Goal: Complete application form

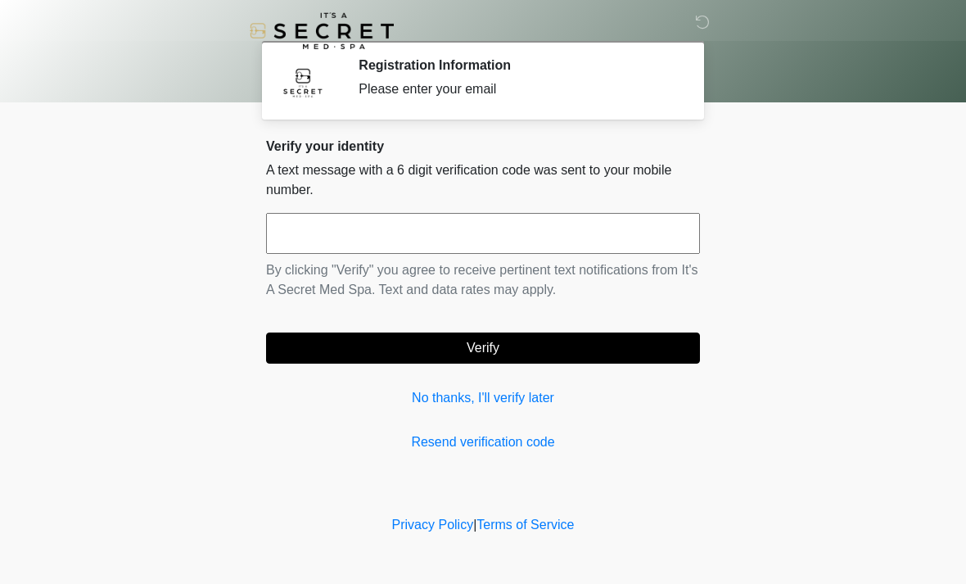
click at [533, 241] on input "text" at bounding box center [483, 233] width 434 height 41
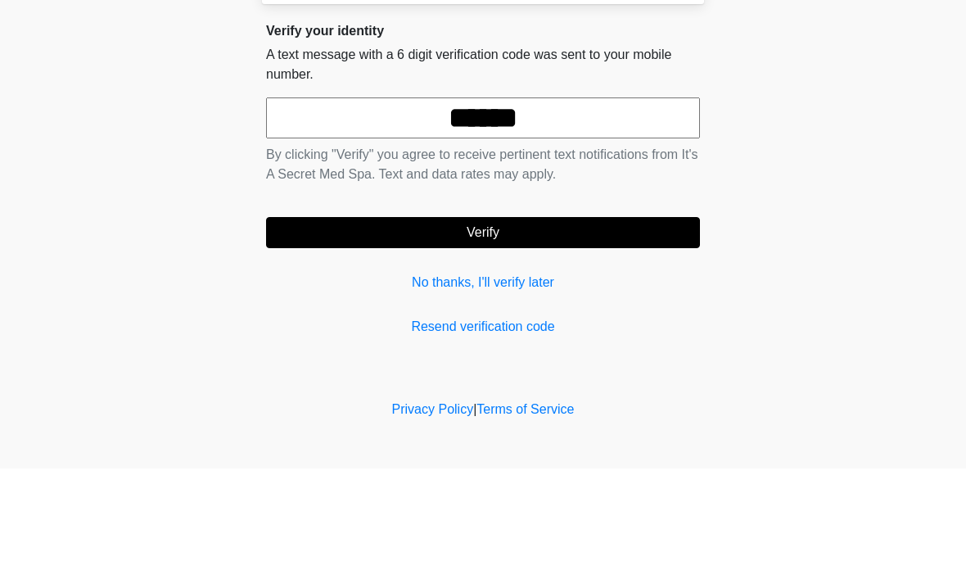
type input "******"
click at [544, 332] on button "Verify" at bounding box center [483, 347] width 434 height 31
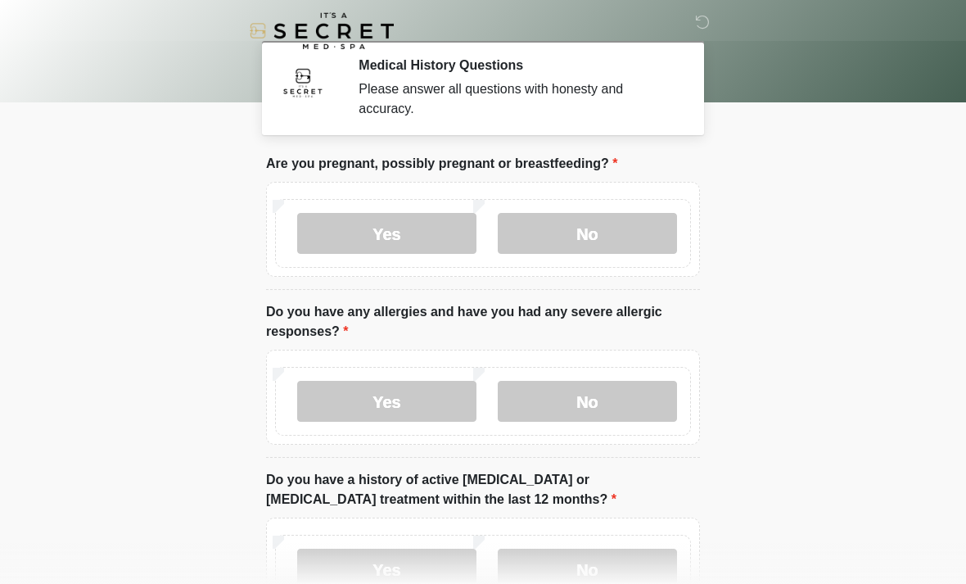
click at [623, 237] on label "No" at bounding box center [587, 233] width 179 height 41
click at [414, 414] on label "Yes" at bounding box center [386, 401] width 179 height 41
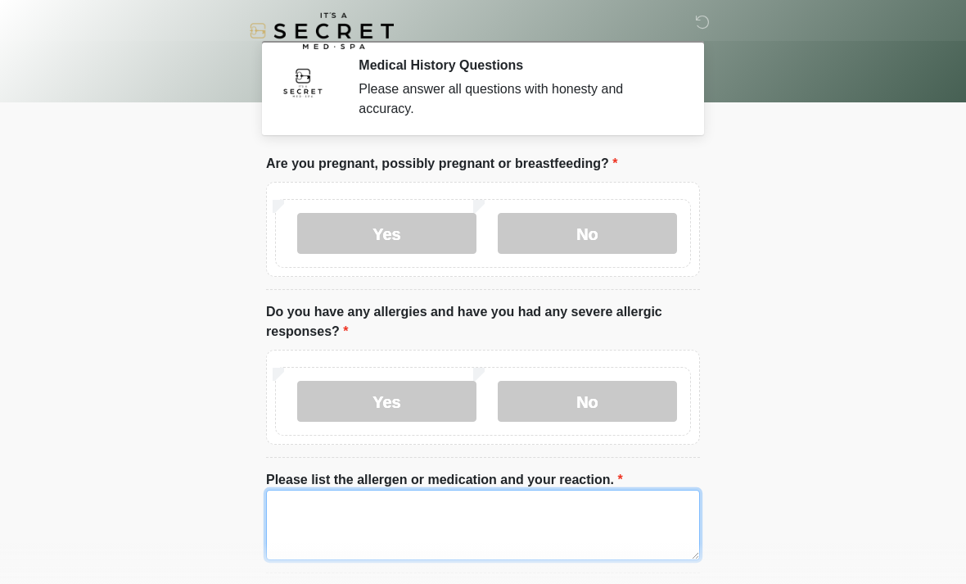
click at [528, 520] on textarea "Please list the allergen or medication and your reaction." at bounding box center [483, 525] width 434 height 70
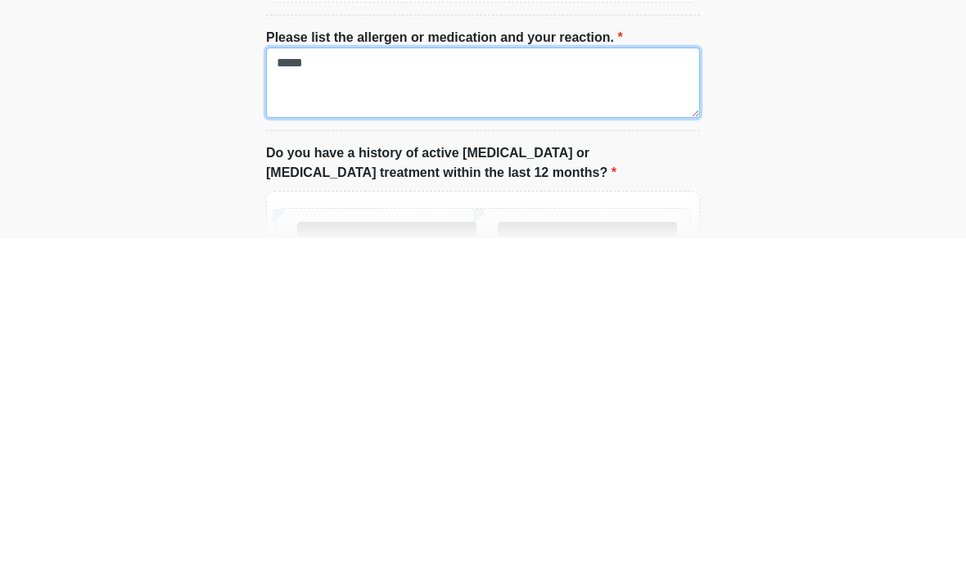
scroll to position [97, 0]
type textarea "*****"
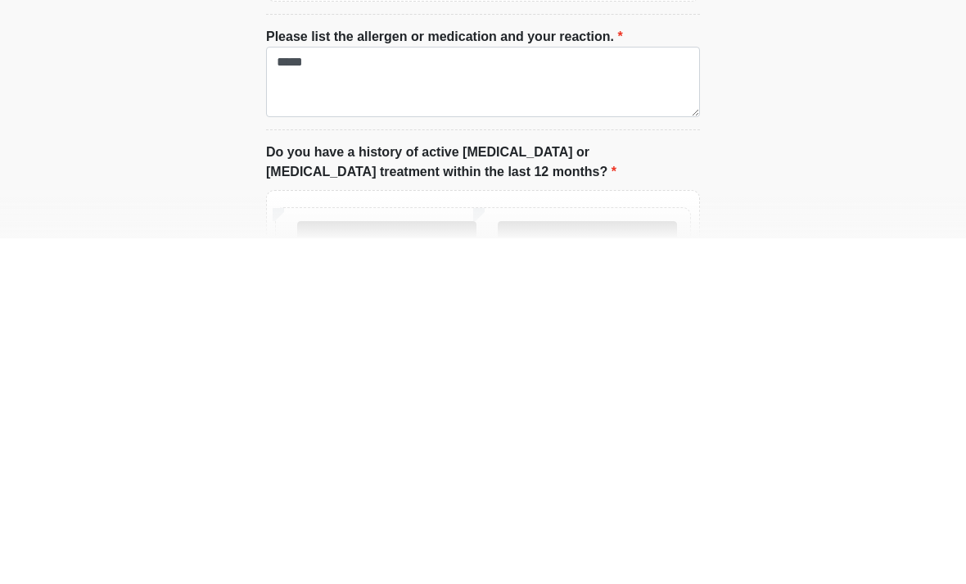
click at [604, 567] on label "No" at bounding box center [587, 587] width 179 height 41
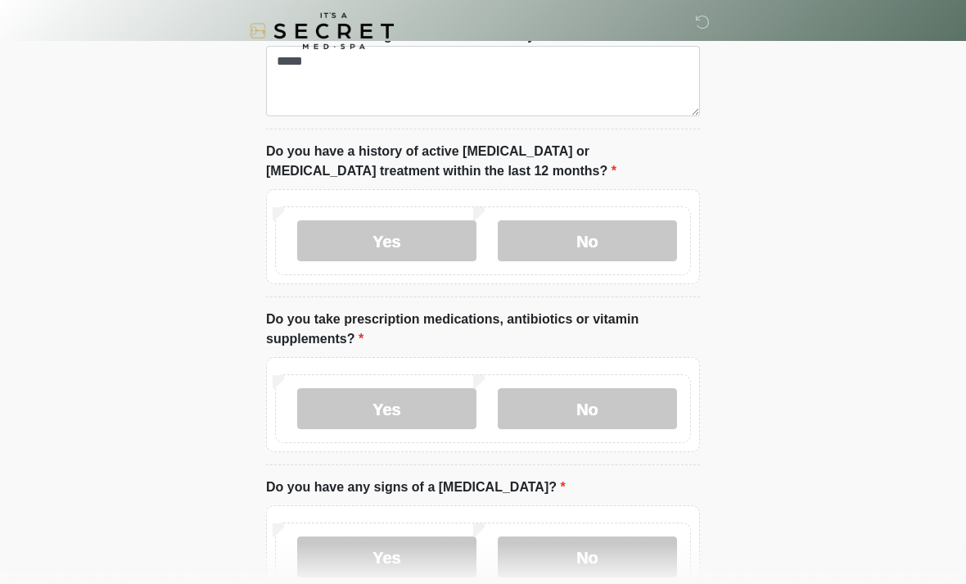
click at [617, 413] on label "No" at bounding box center [587, 408] width 179 height 41
click at [632, 562] on label "No" at bounding box center [587, 556] width 179 height 41
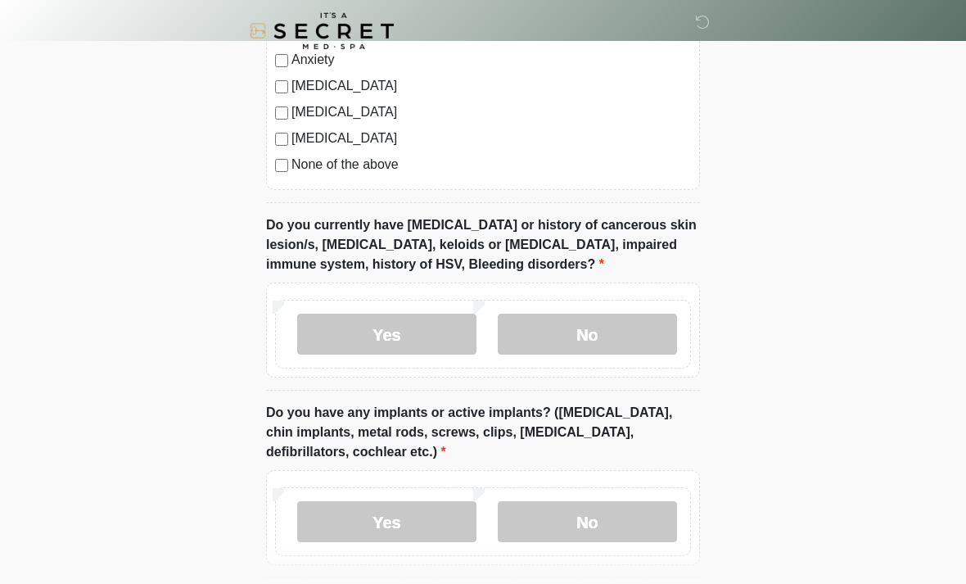
scroll to position [1261, 0]
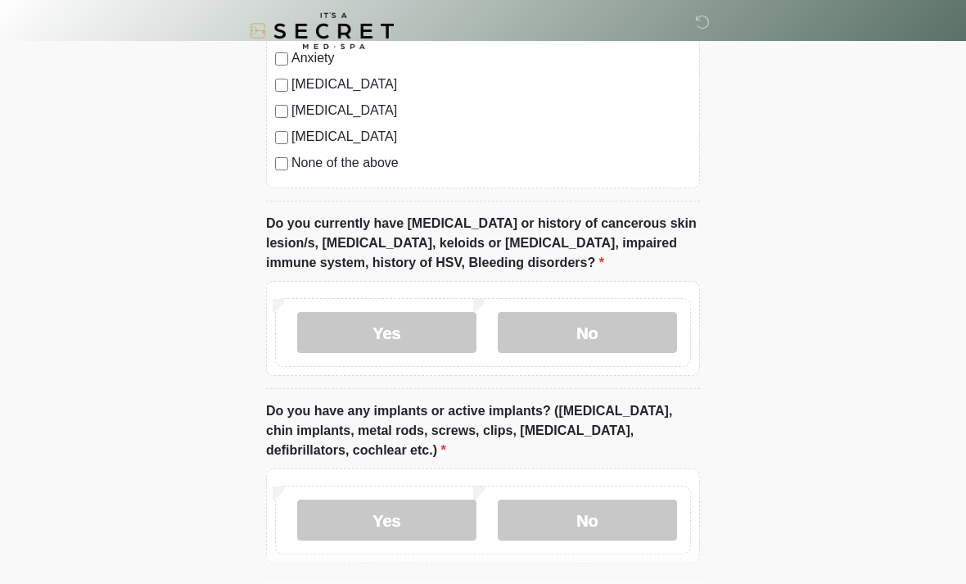
click at [621, 335] on label "No" at bounding box center [587, 332] width 179 height 41
click at [635, 522] on label "No" at bounding box center [587, 519] width 179 height 41
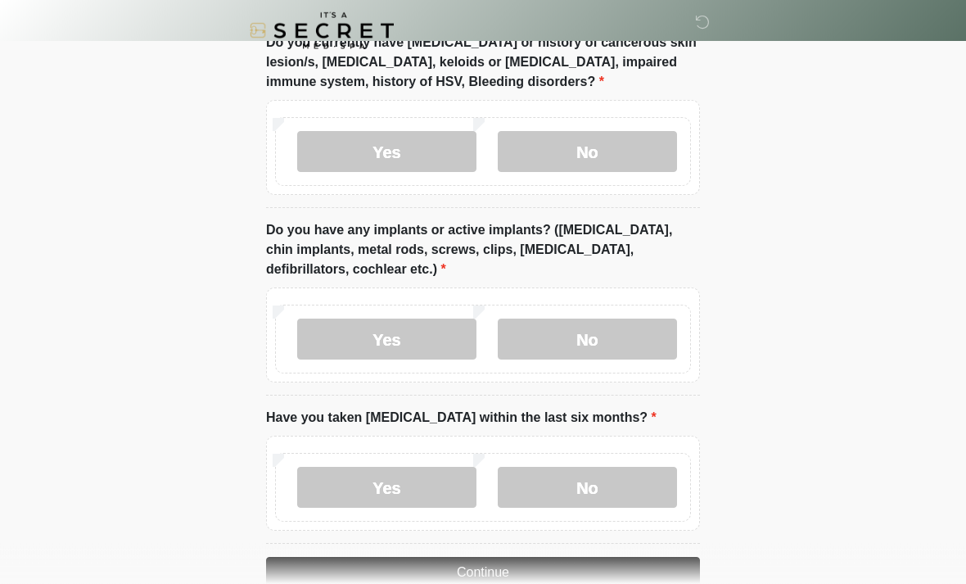
scroll to position [1478, 0]
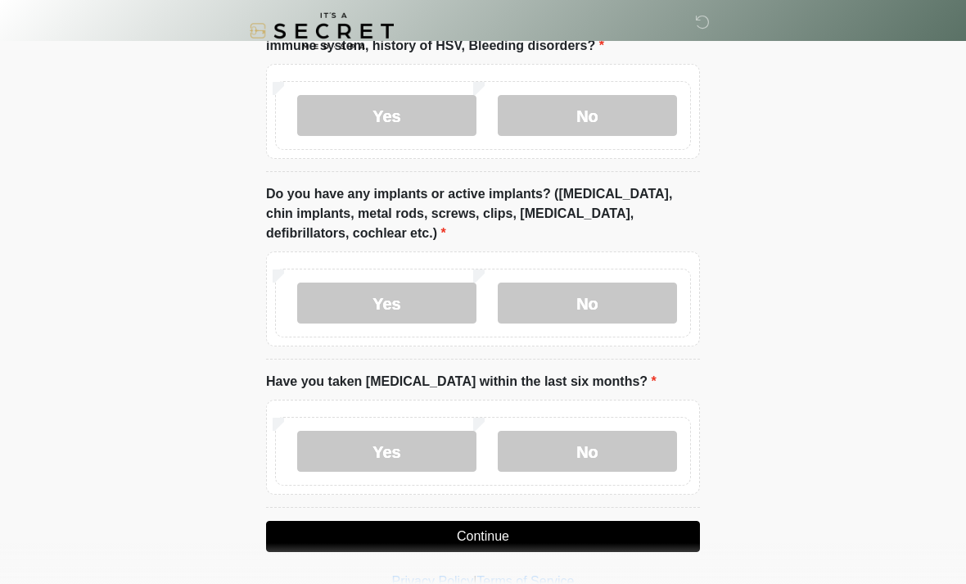
click at [620, 459] on label "No" at bounding box center [587, 451] width 179 height 41
click at [618, 526] on button "Continue" at bounding box center [483, 536] width 434 height 31
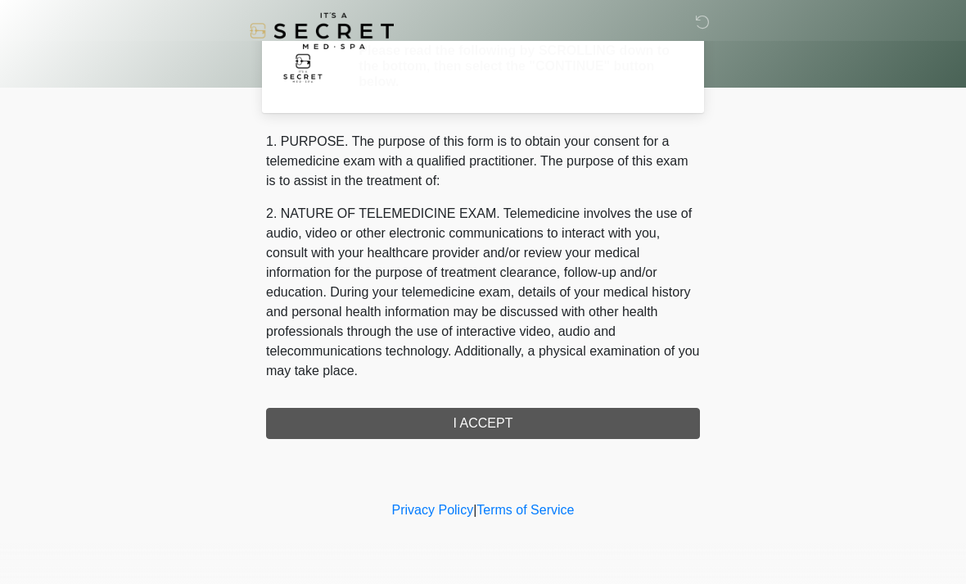
scroll to position [0, 0]
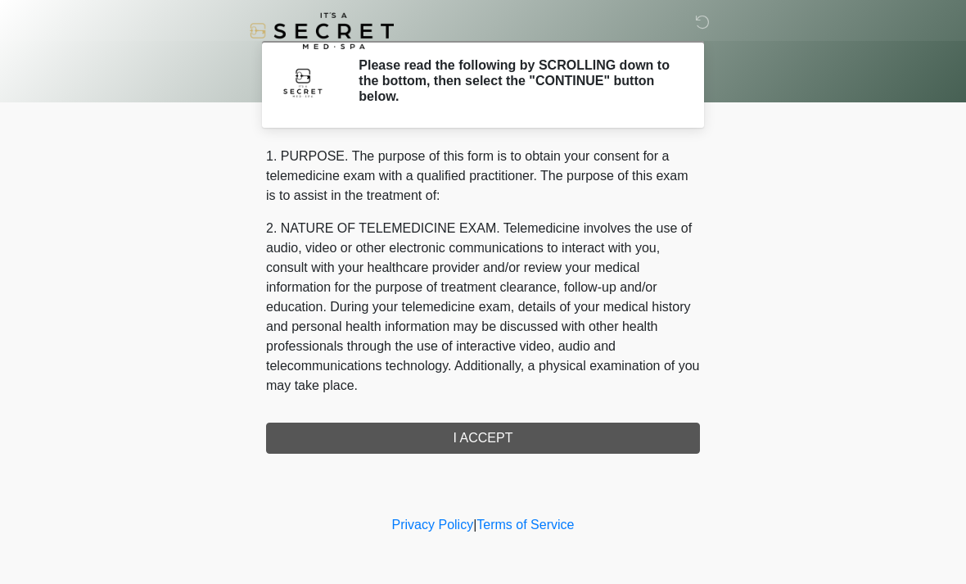
click at [624, 441] on div "1. PURPOSE. The purpose of this form is to obtain your consent for a telemedici…" at bounding box center [483, 300] width 434 height 307
click at [624, 443] on div "1. PURPOSE. The purpose of this form is to obtain your consent for a telemedici…" at bounding box center [483, 300] width 434 height 307
click at [558, 441] on div "1. PURPOSE. The purpose of this form is to obtain your consent for a telemedici…" at bounding box center [483, 300] width 434 height 307
click at [501, 440] on div "1. PURPOSE. The purpose of this form is to obtain your consent for a telemedici…" at bounding box center [483, 300] width 434 height 307
click at [497, 445] on div "1. PURPOSE. The purpose of this form is to obtain your consent for a telemedici…" at bounding box center [483, 300] width 434 height 307
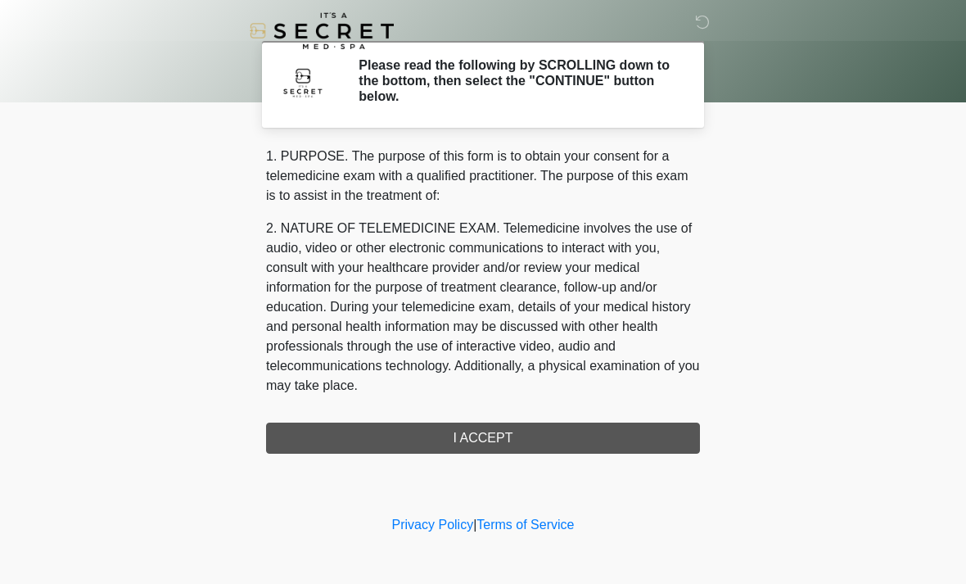
click at [537, 441] on div "1. PURPOSE. The purpose of this form is to obtain your consent for a telemedici…" at bounding box center [483, 300] width 434 height 307
click at [549, 435] on div "1. PURPOSE. The purpose of this form is to obtain your consent for a telemedici…" at bounding box center [483, 300] width 434 height 307
click at [544, 439] on div "1. PURPOSE. The purpose of this form is to obtain your consent for a telemedici…" at bounding box center [483, 300] width 434 height 307
click at [611, 430] on div "1. PURPOSE. The purpose of this form is to obtain your consent for a telemedici…" at bounding box center [483, 300] width 434 height 307
click at [611, 429] on div "1. PURPOSE. The purpose of this form is to obtain your consent for a telemedici…" at bounding box center [483, 300] width 434 height 307
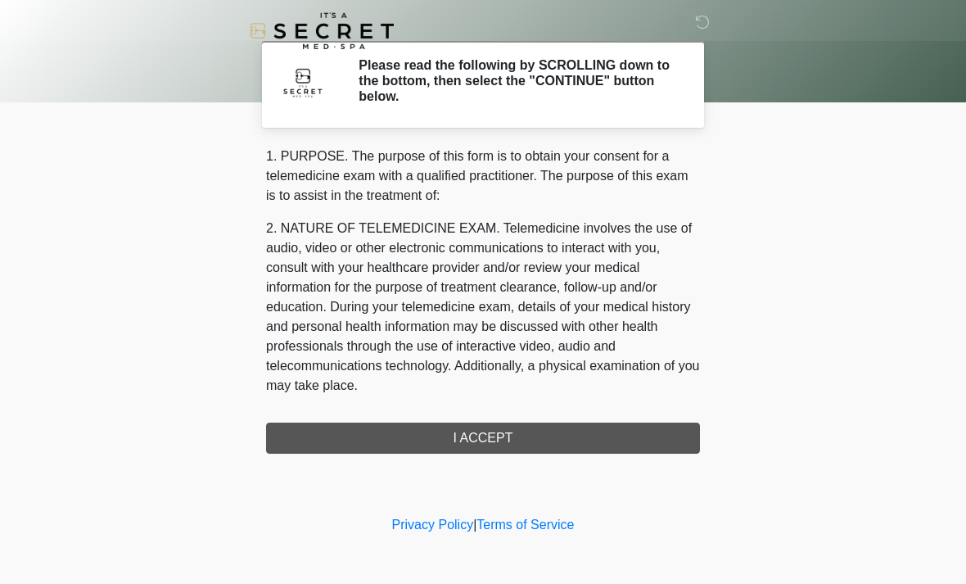
click at [611, 436] on div "1. PURPOSE. The purpose of this form is to obtain your consent for a telemedici…" at bounding box center [483, 300] width 434 height 307
click at [604, 578] on div "Privacy Policy | Terms of Service" at bounding box center [483, 549] width 966 height 69
click at [594, 441] on div "1. PURPOSE. The purpose of this form is to obtain your consent for a telemedici…" at bounding box center [483, 300] width 434 height 307
click at [594, 440] on div "1. PURPOSE. The purpose of this form is to obtain your consent for a telemedici…" at bounding box center [483, 300] width 434 height 307
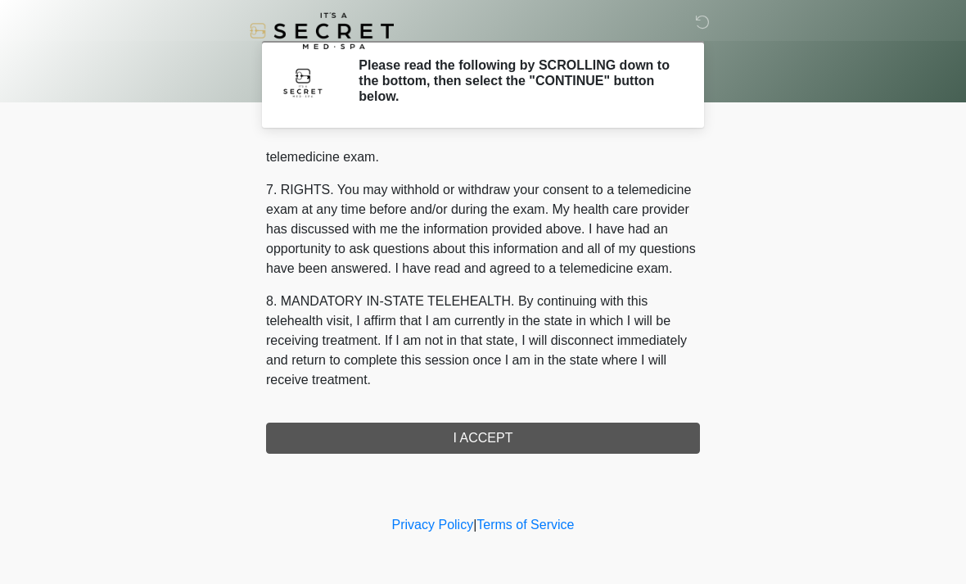
scroll to position [693, 0]
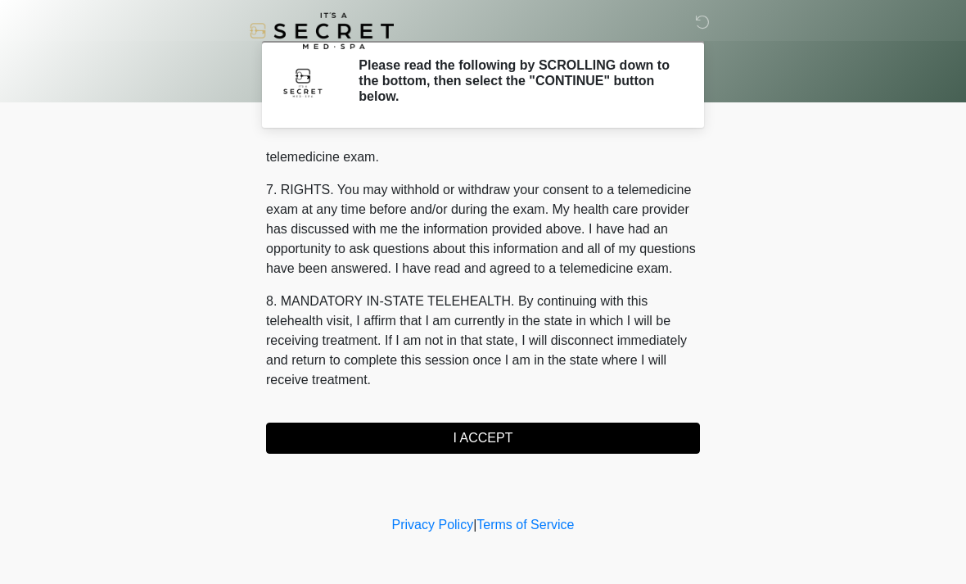
click at [562, 438] on button "I ACCEPT" at bounding box center [483, 437] width 434 height 31
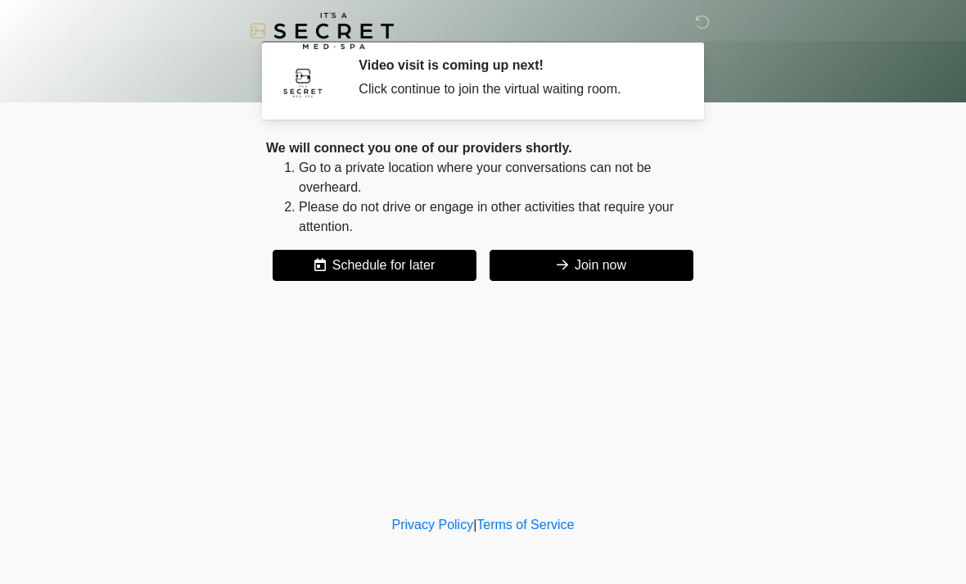
click at [640, 262] on button "Join now" at bounding box center [592, 265] width 204 height 31
